Goal: Information Seeking & Learning: Learn about a topic

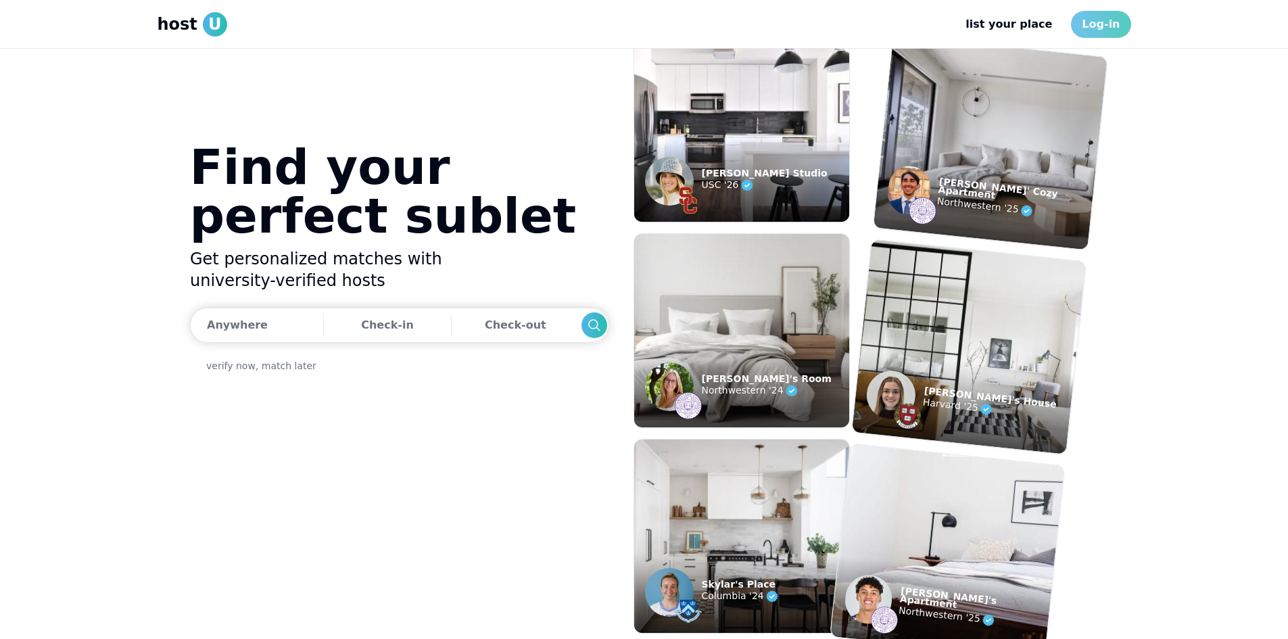
click at [1103, 18] on link "Log-in" at bounding box center [1100, 24] width 59 height 27
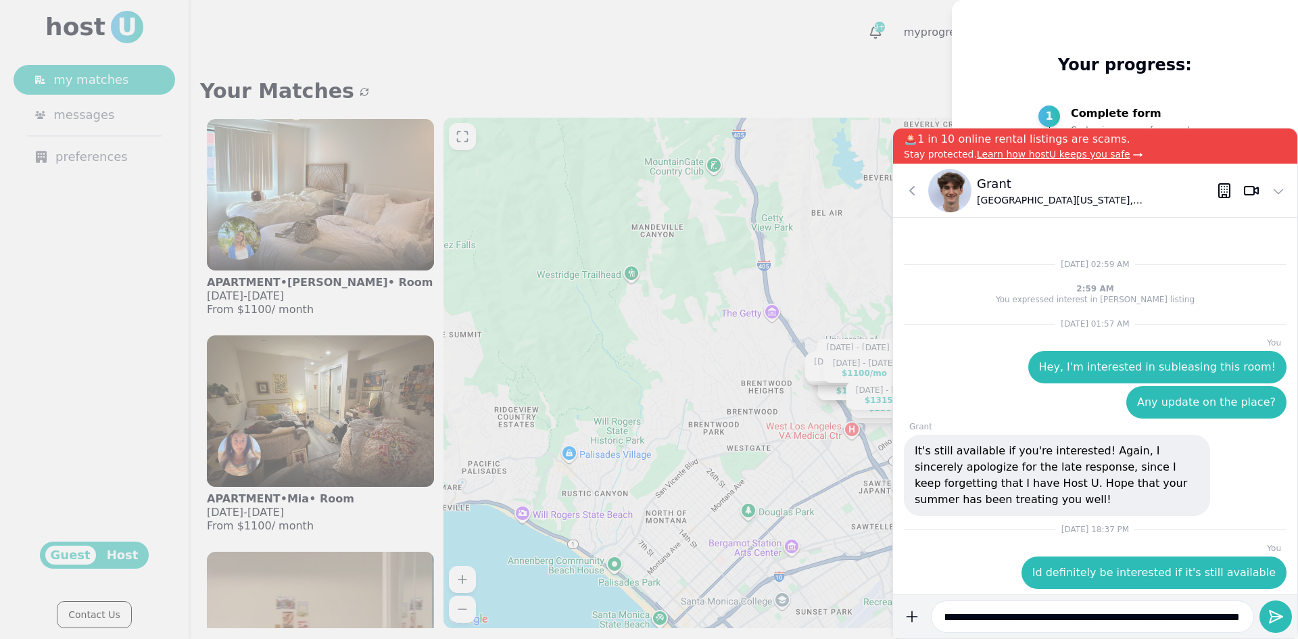
scroll to position [0, 49]
type input "**********"
click at [898, 600] on button "submit" at bounding box center [911, 616] width 27 height 32
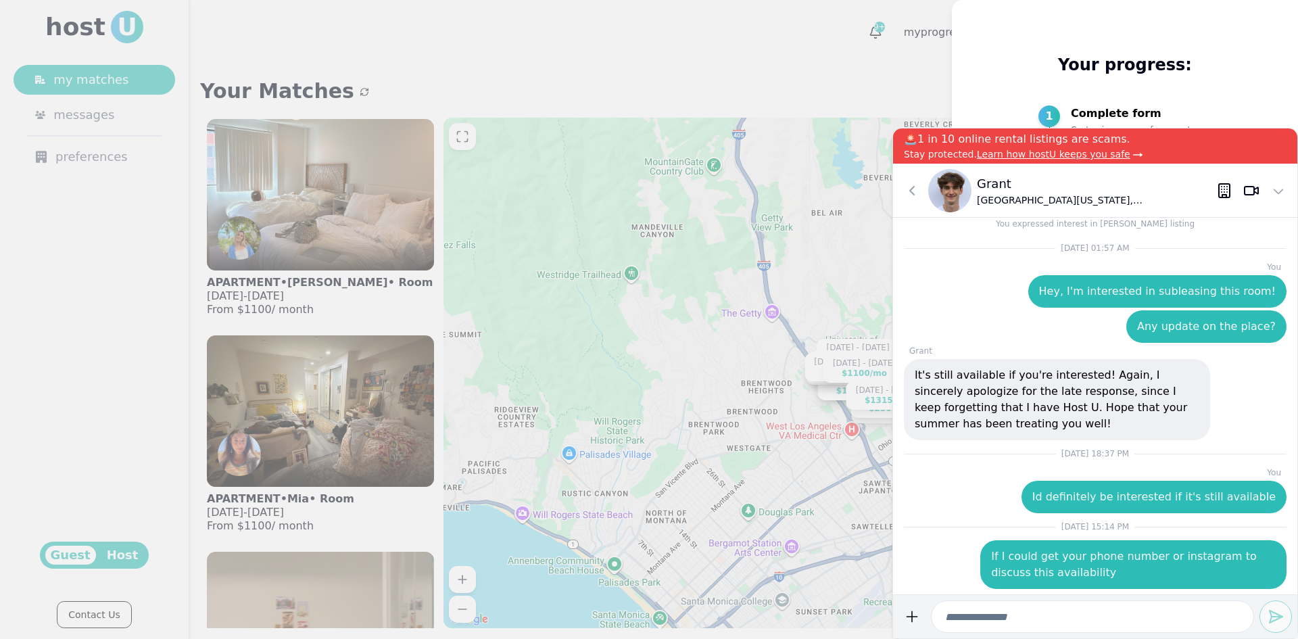
click at [576, 389] on div at bounding box center [649, 319] width 1298 height 639
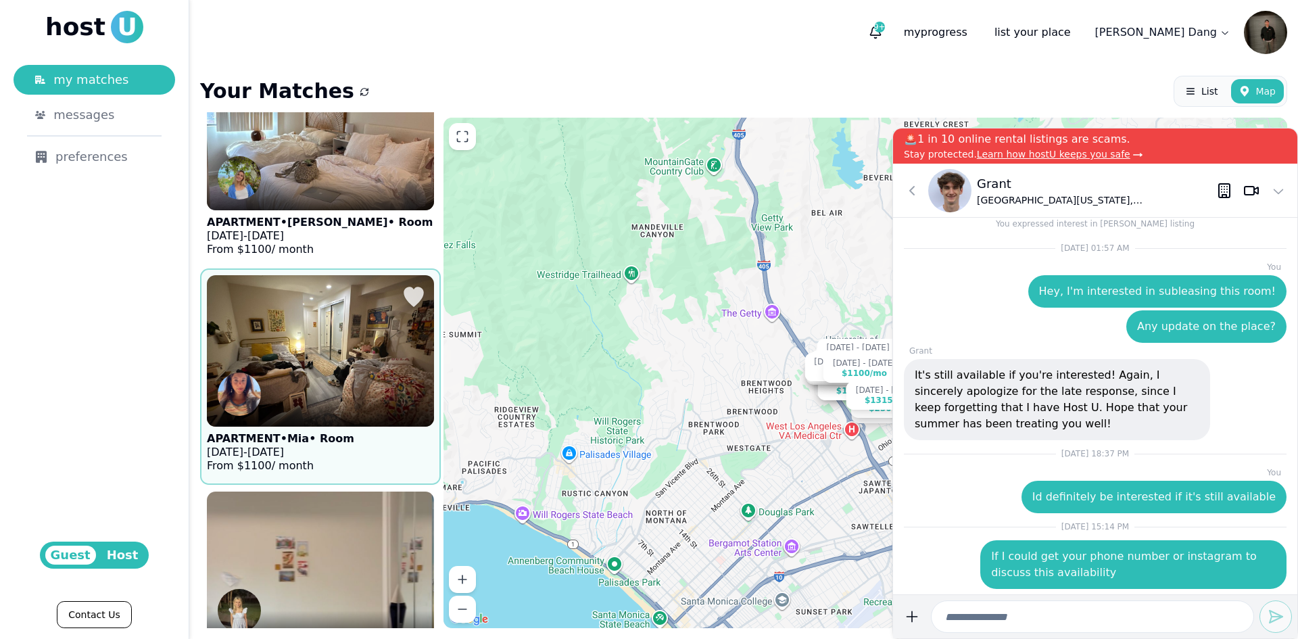
scroll to position [135, 0]
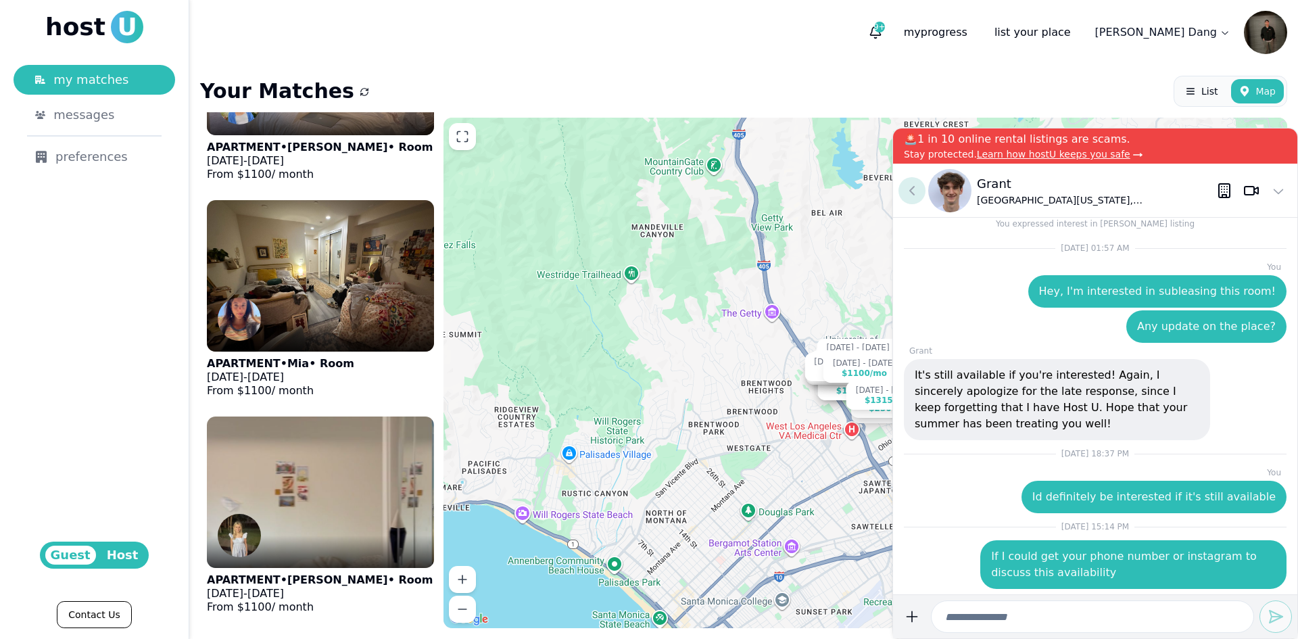
click at [915, 187] on icon at bounding box center [912, 191] width 16 height 16
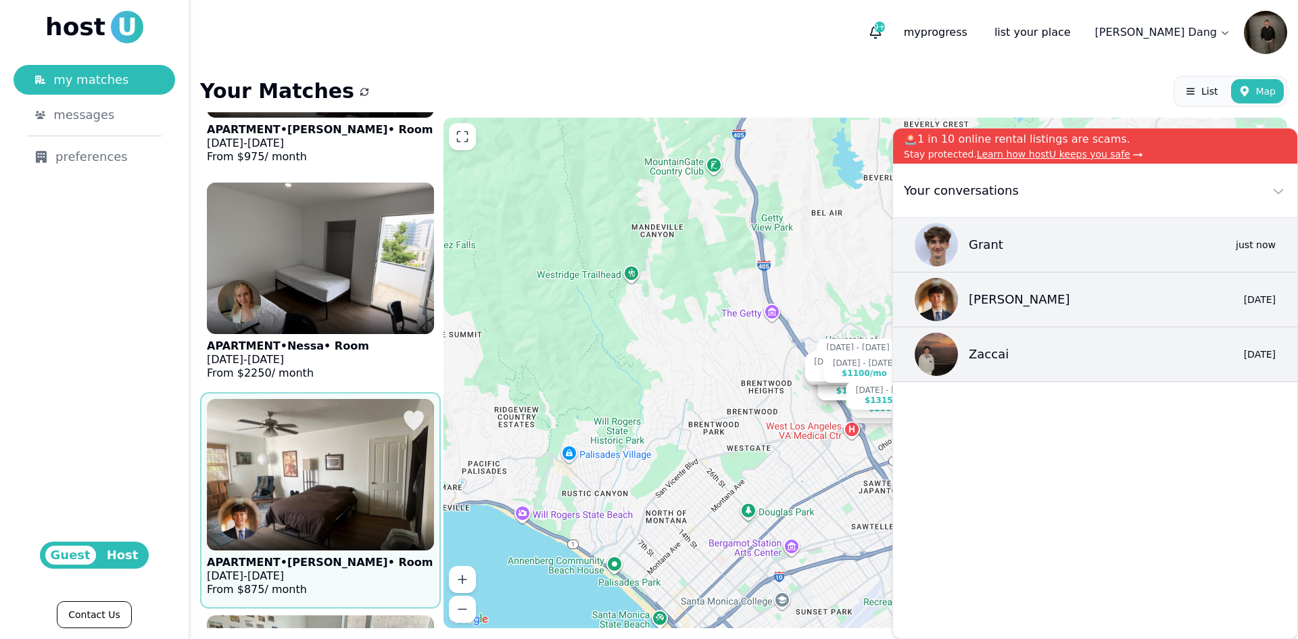
scroll to position [1623, 0]
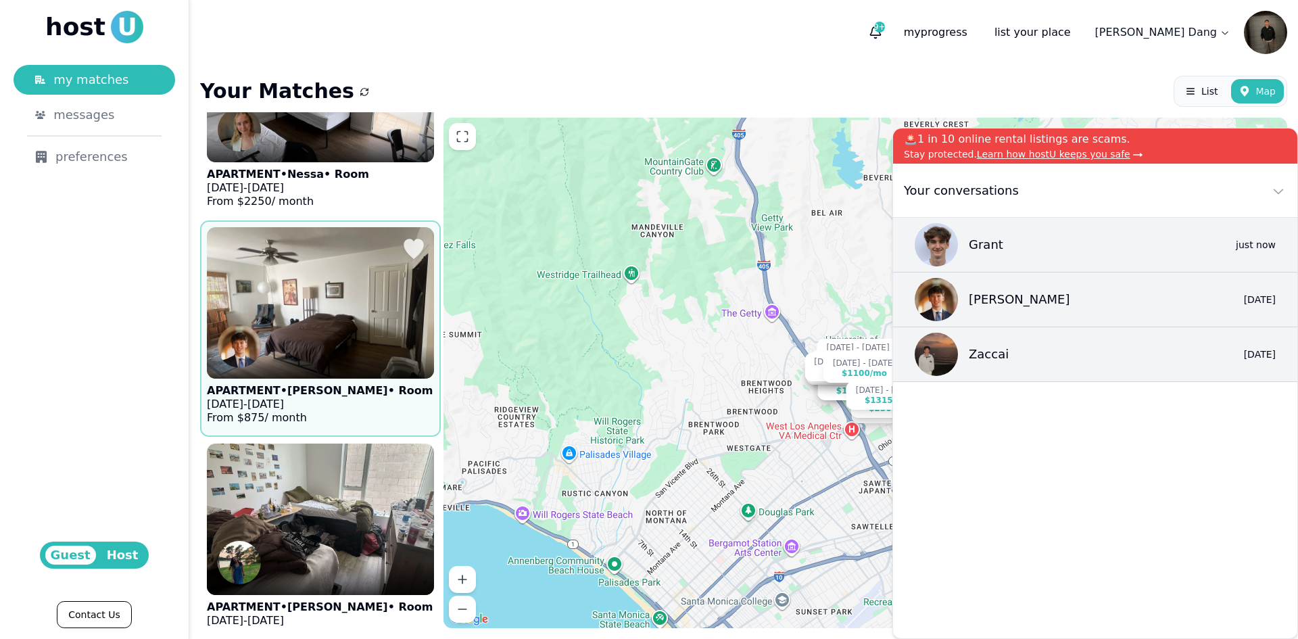
click at [399, 346] on figure "APARTMENT • Jackson • Room Aug 24 - Jan 4, 2026 From $ 875 / month" at bounding box center [320, 328] width 227 height 203
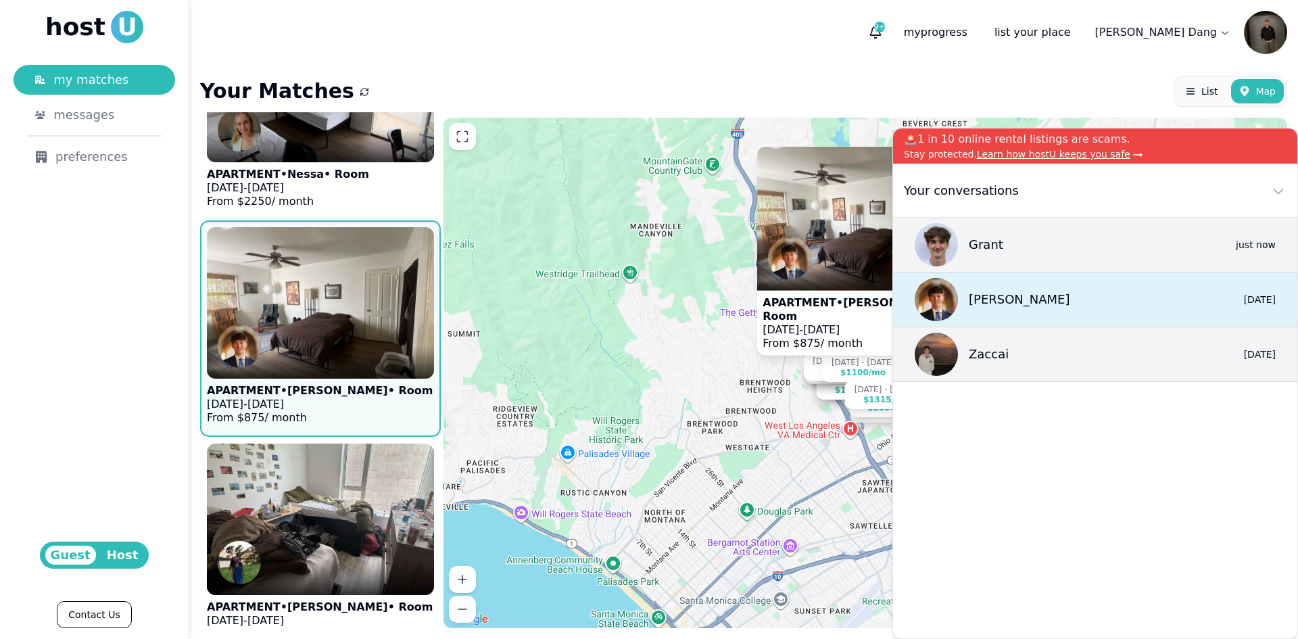
click at [1003, 316] on div "[PERSON_NAME]" at bounding box center [992, 299] width 155 height 43
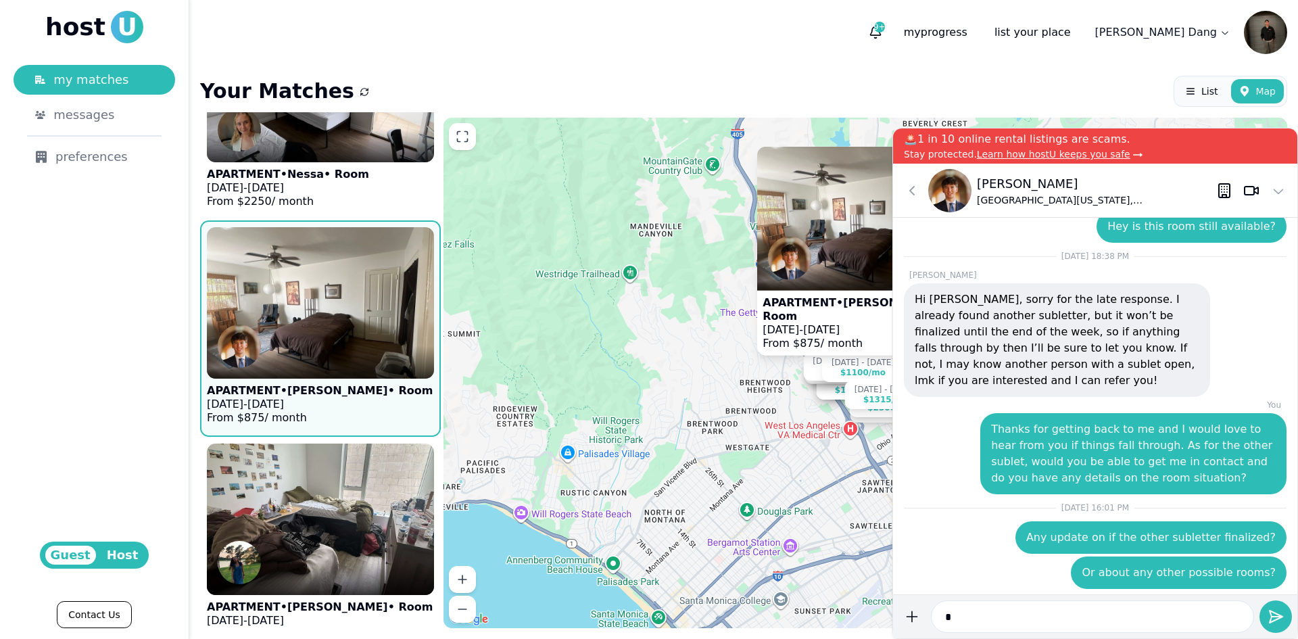
type input "*"
click at [898, 600] on button "submit" at bounding box center [911, 616] width 27 height 32
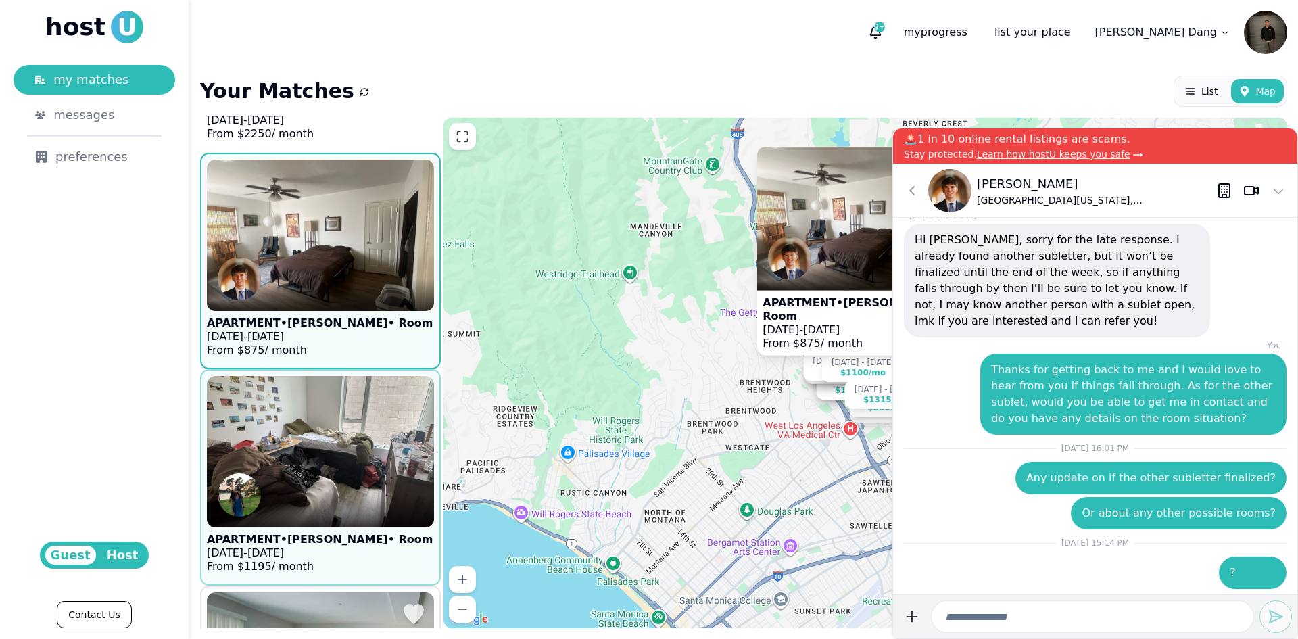
scroll to position [1758, 0]
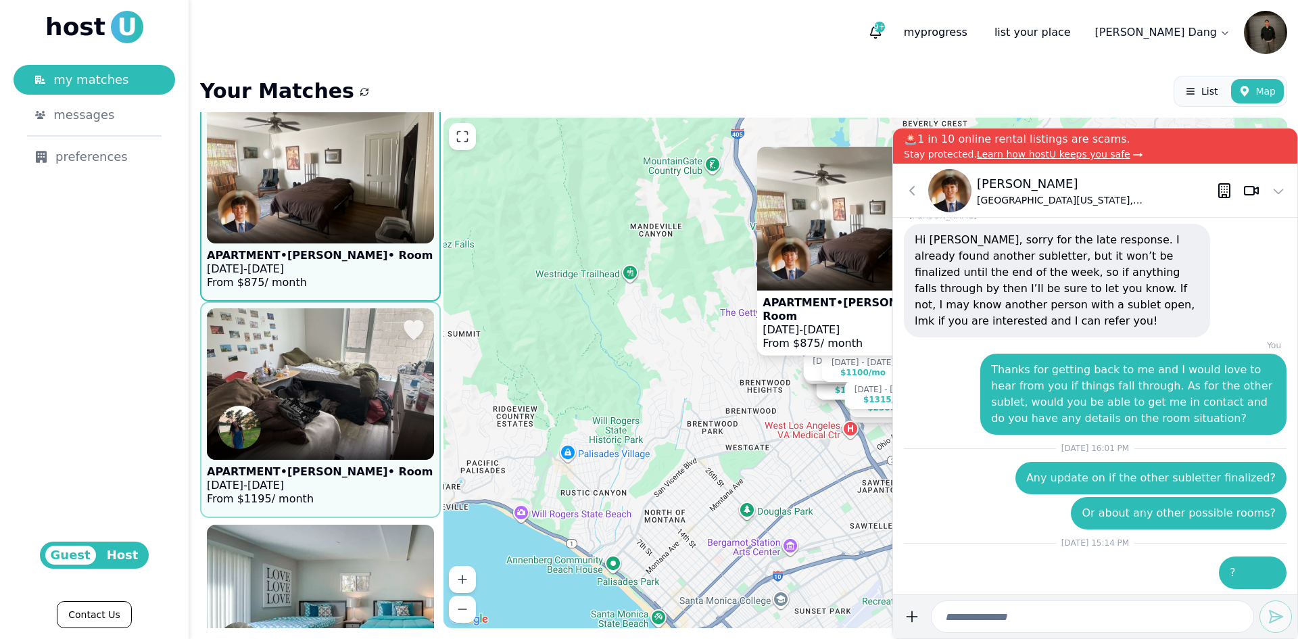
click at [354, 465] on p "APARTMENT • Veronica • Room" at bounding box center [320, 472] width 226 height 14
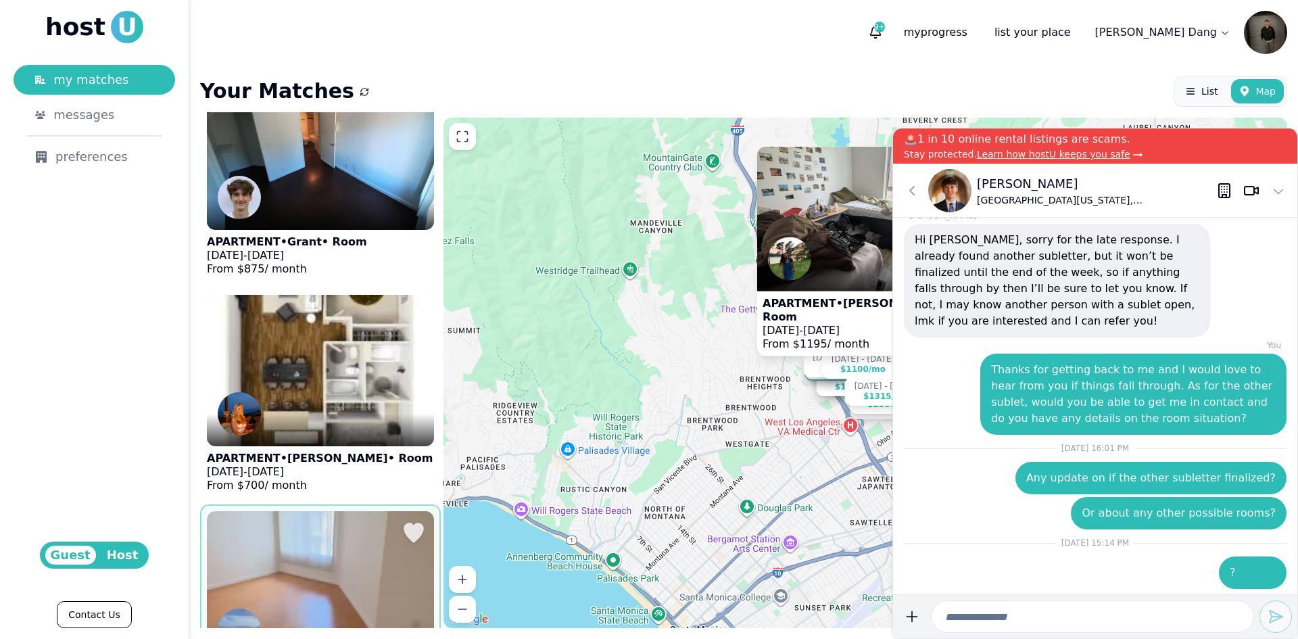
scroll to position [3718, 0]
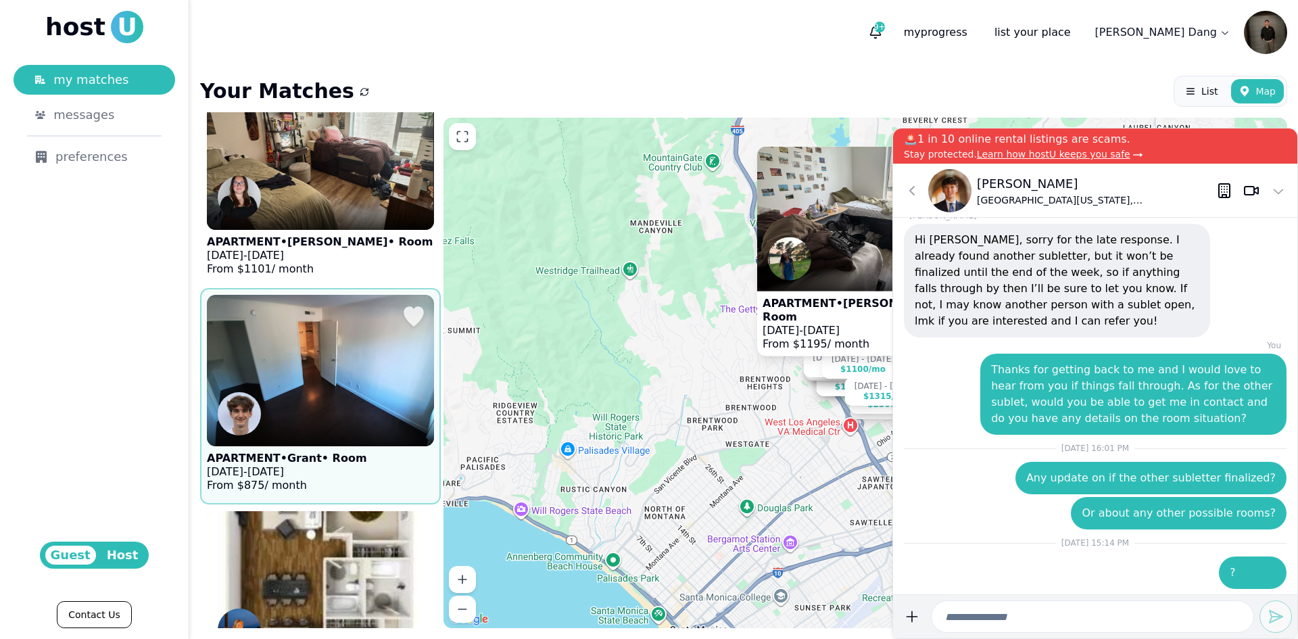
click at [342, 414] on div at bounding box center [320, 430] width 227 height 32
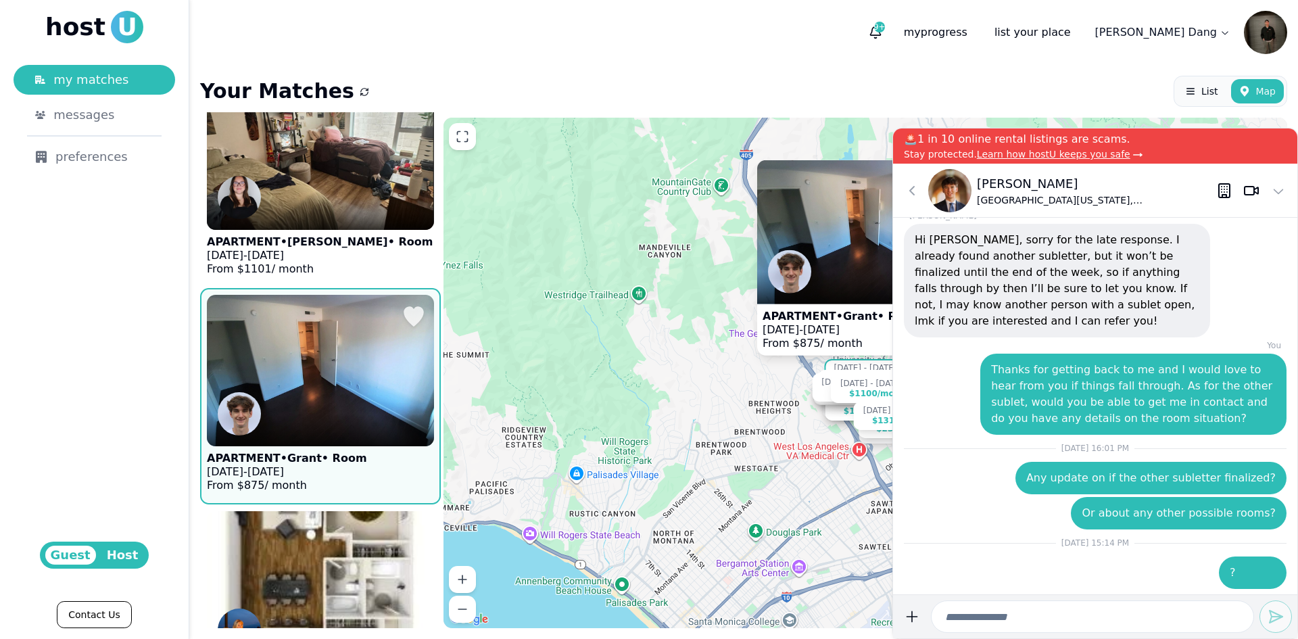
click at [366, 350] on figure "APARTMENT • Grant • Room Sep 15 - Jan 3, 2026 From $ 875 / month" at bounding box center [320, 396] width 227 height 203
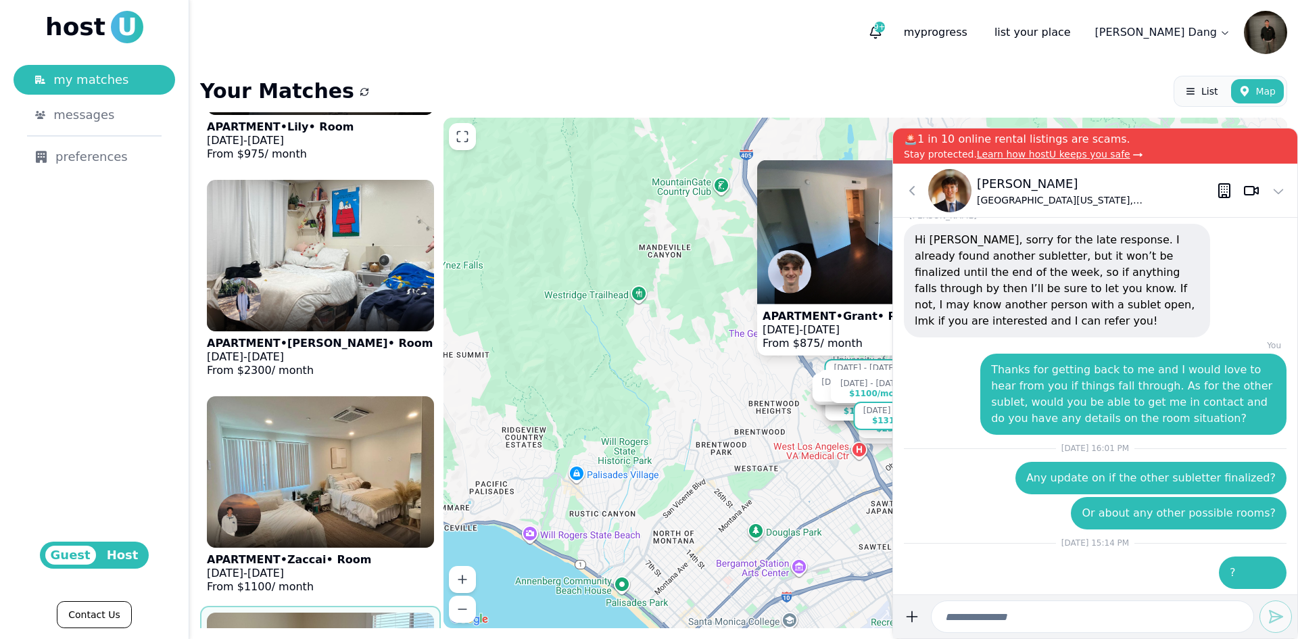
scroll to position [5396, 0]
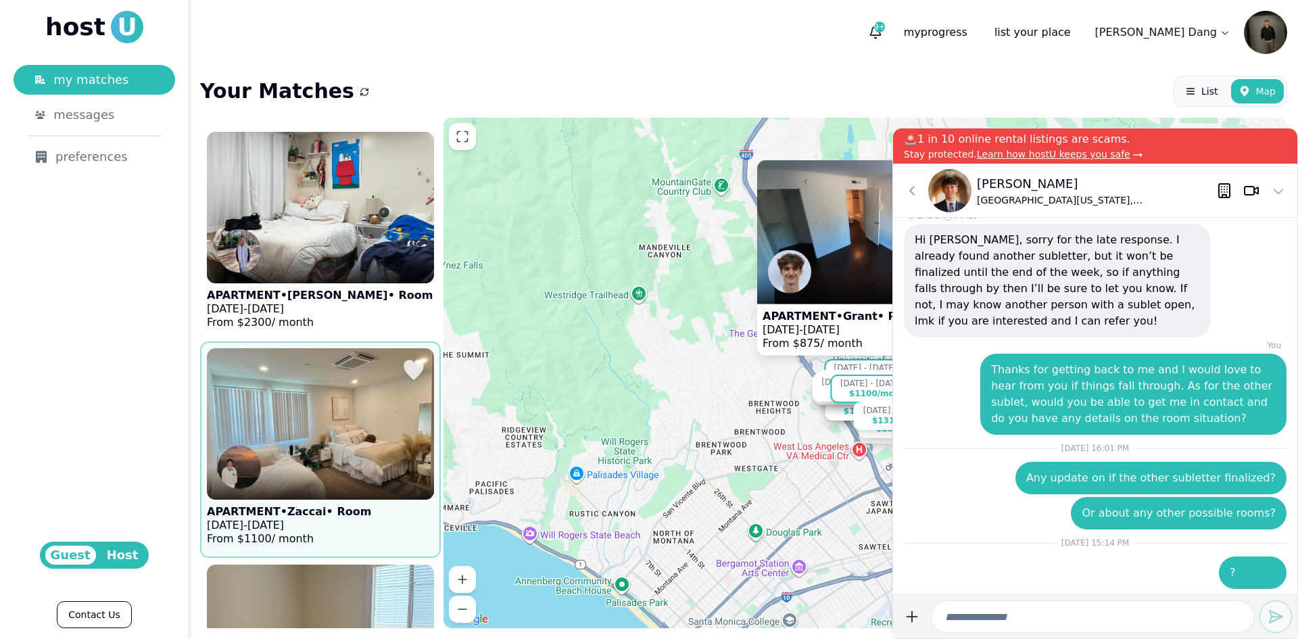
click at [357, 348] on figure "APARTMENT • Zaccai • Room Sep 10 - Dec 20, 2025 From $ 1100 / month" at bounding box center [320, 449] width 227 height 203
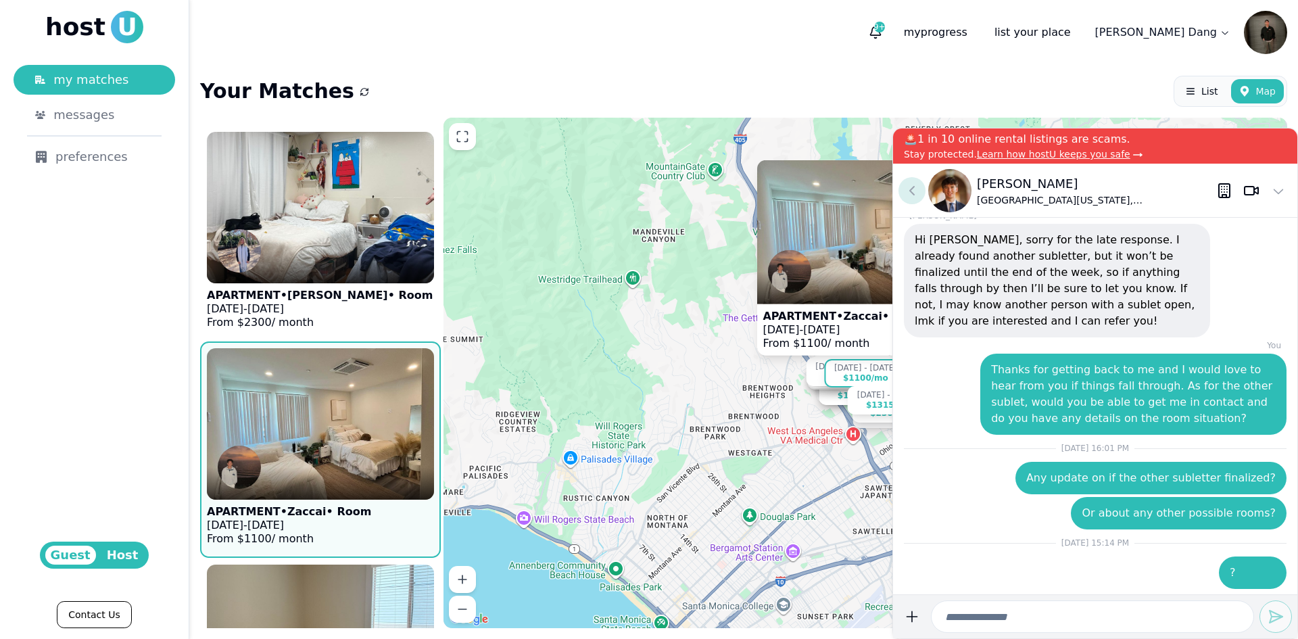
click at [919, 194] on icon at bounding box center [912, 191] width 16 height 16
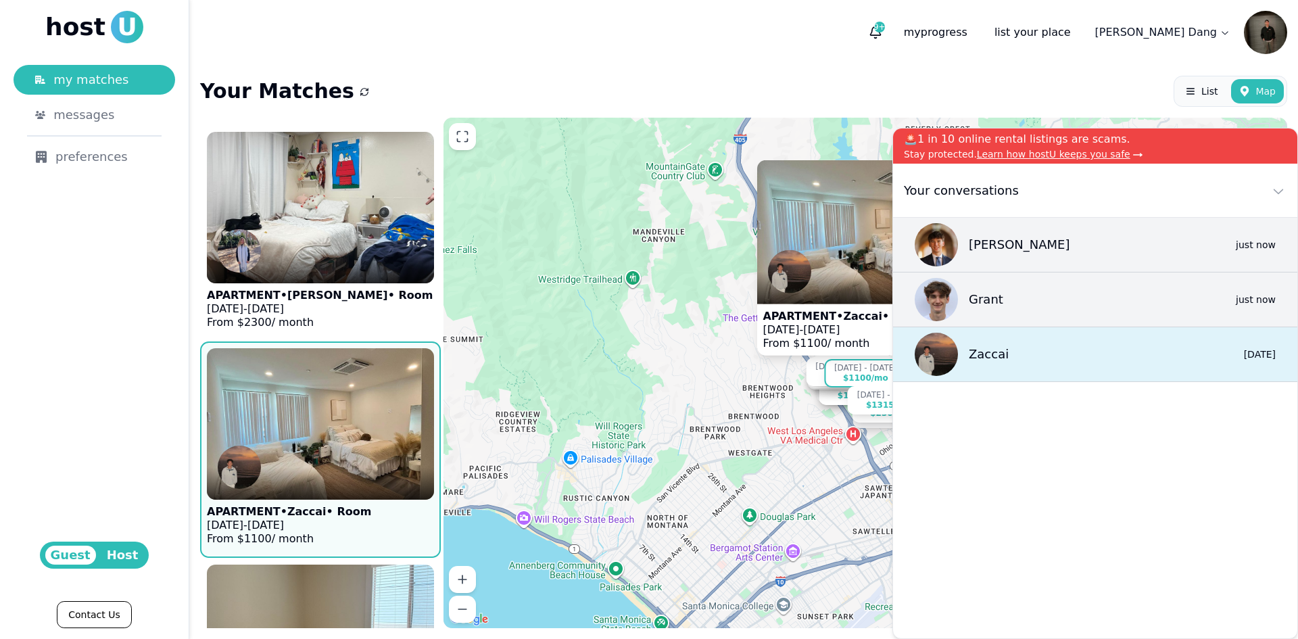
click at [999, 363] on p "Zaccai" at bounding box center [989, 354] width 40 height 19
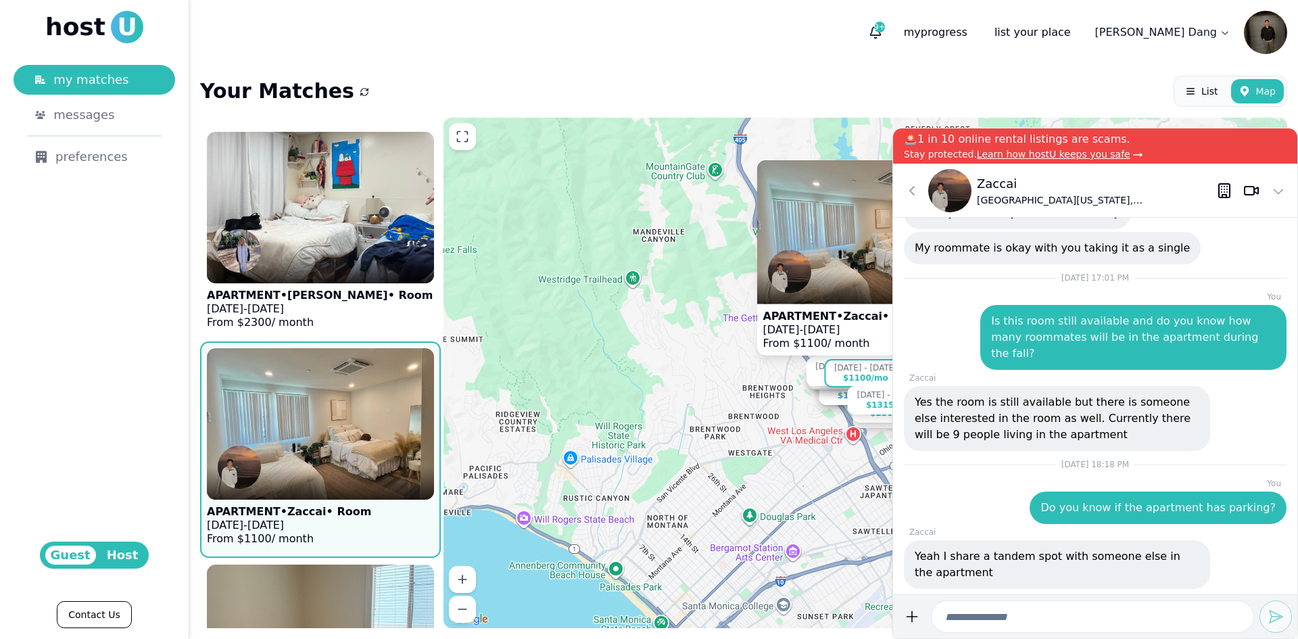
drag, startPoint x: 995, startPoint y: 619, endPoint x: 1009, endPoint y: 610, distance: 17.1
click at [1001, 614] on input at bounding box center [1092, 616] width 323 height 32
type input "**********"
click at [898, 600] on button "submit" at bounding box center [911, 616] width 27 height 32
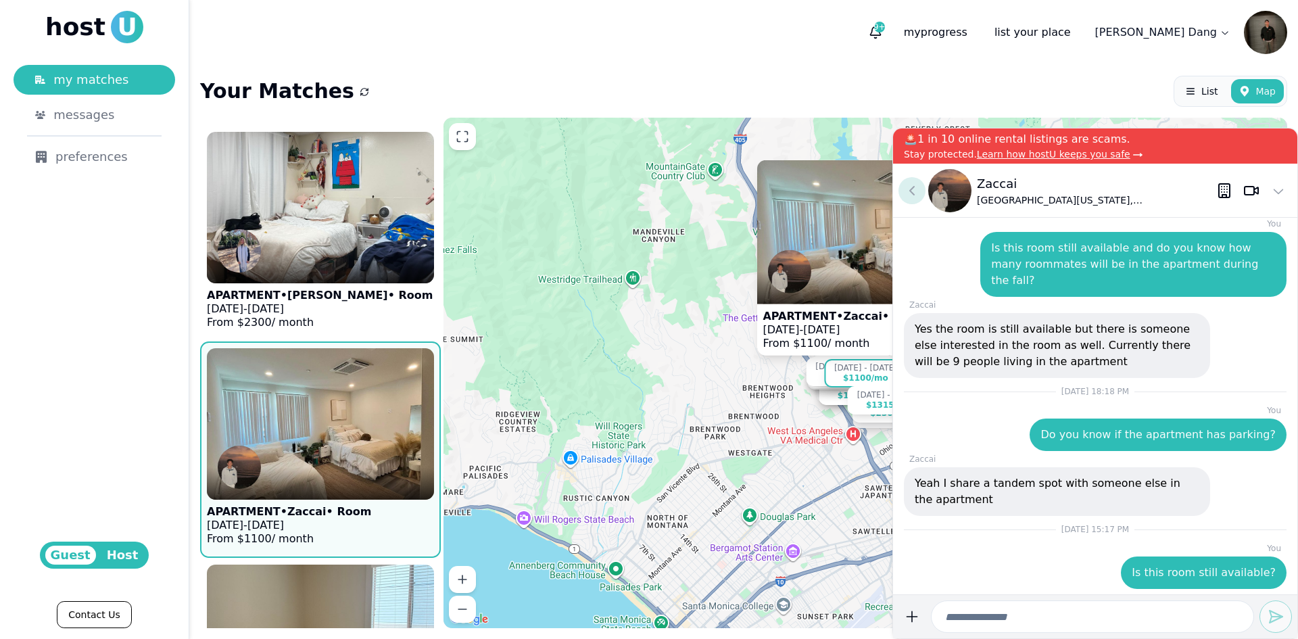
click at [914, 194] on use at bounding box center [912, 191] width 4 height 8
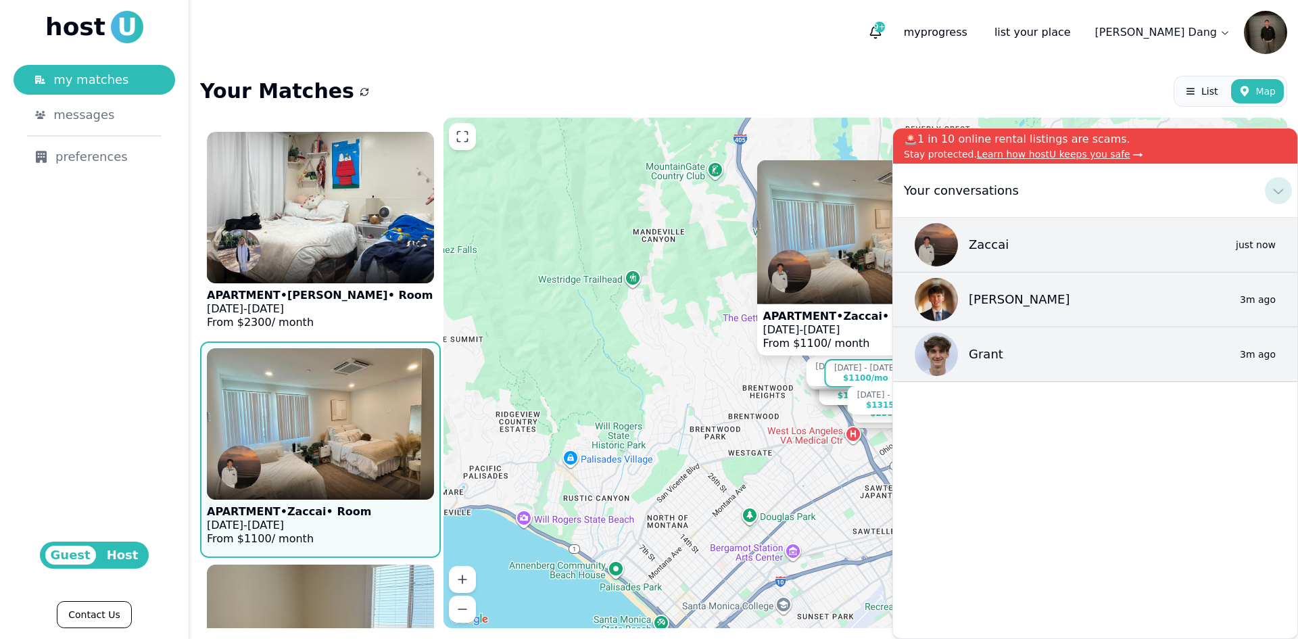
click at [1287, 195] on button at bounding box center [1278, 190] width 27 height 27
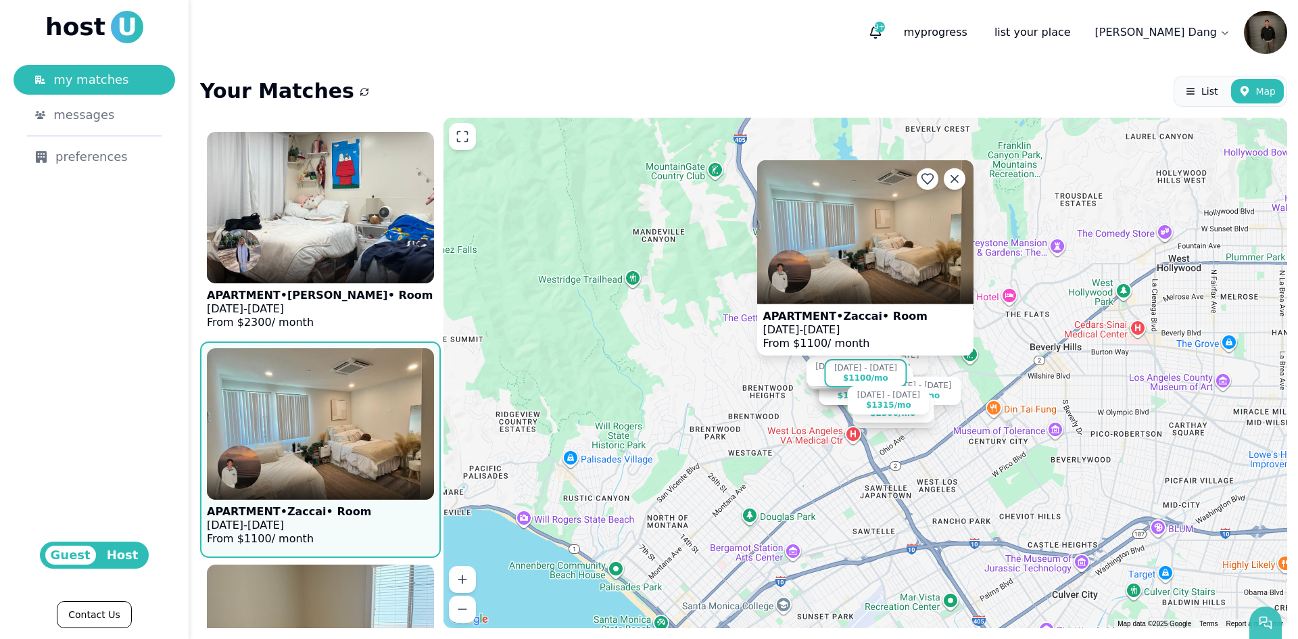
click at [1264, 617] on use "button" at bounding box center [1265, 622] width 11 height 11
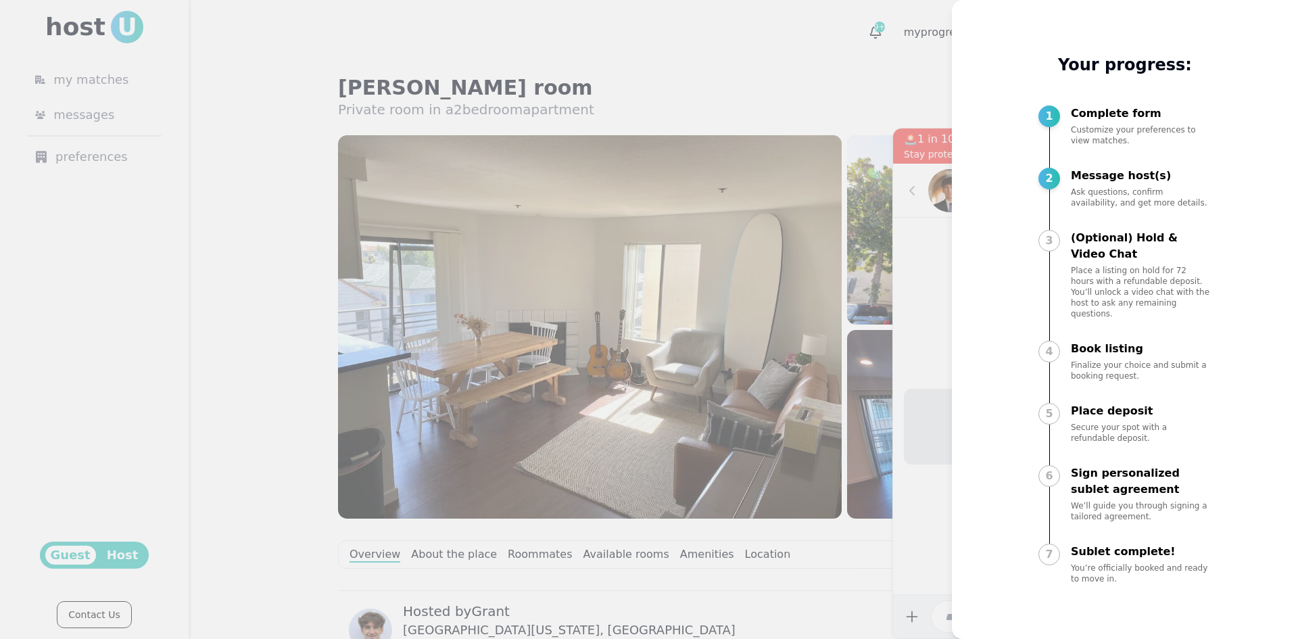
drag, startPoint x: 816, startPoint y: 425, endPoint x: 820, endPoint y: 408, distance: 18.0
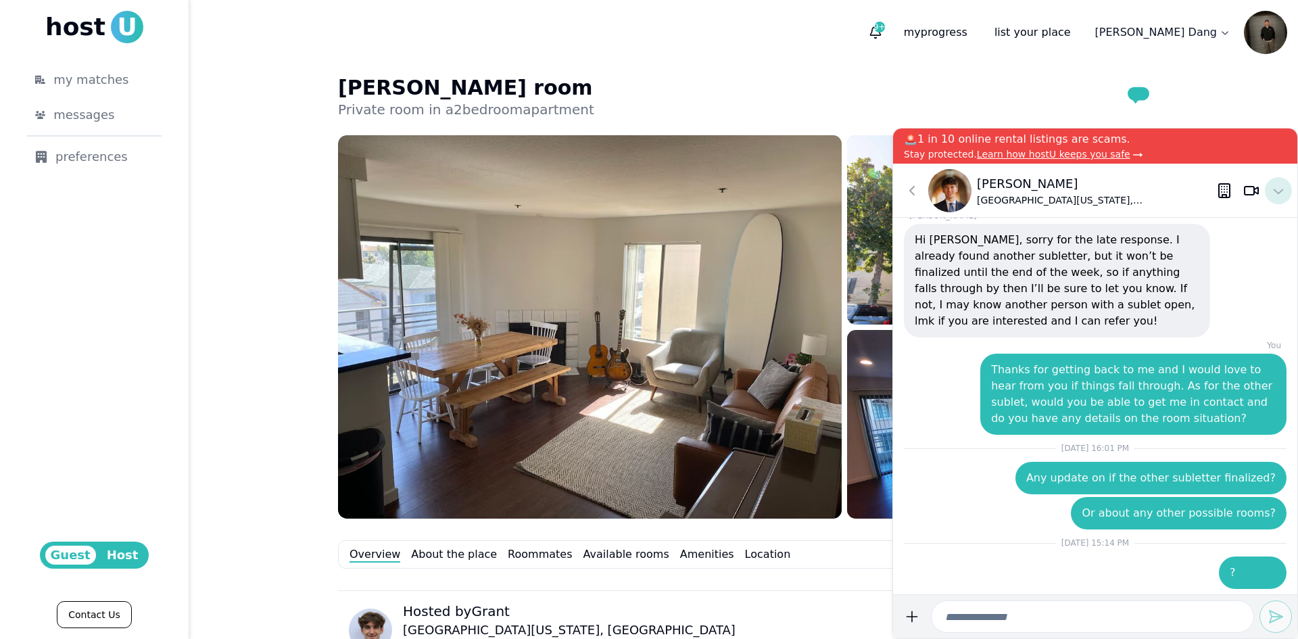
click at [1273, 188] on icon at bounding box center [1278, 191] width 16 height 16
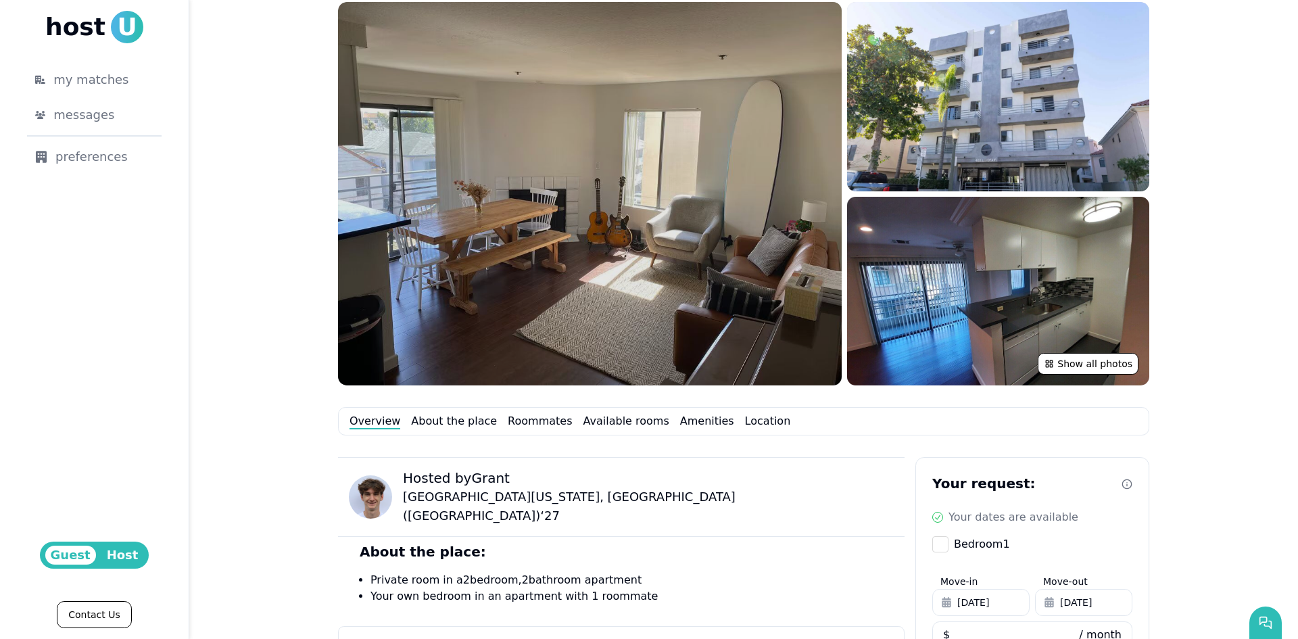
scroll to position [68, 0]
